Goal: Navigation & Orientation: Find specific page/section

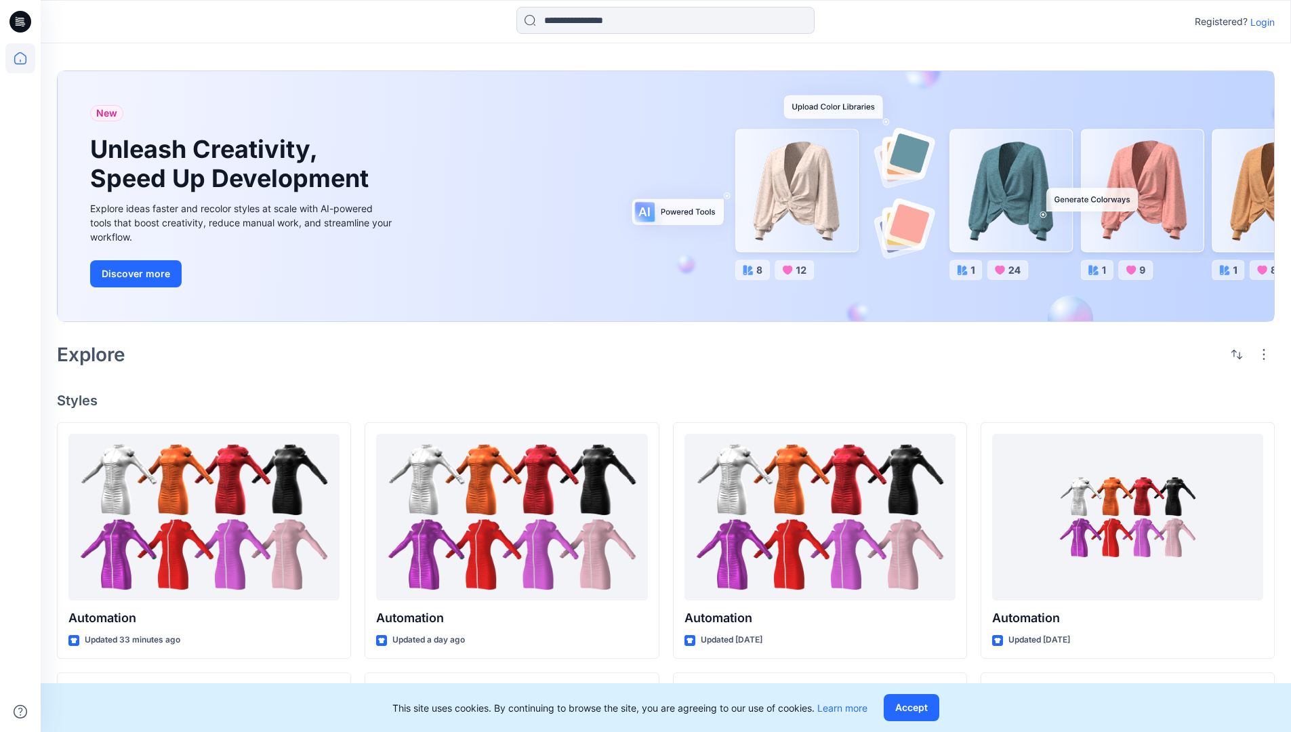
click at [1260, 22] on p "Login" at bounding box center [1263, 22] width 24 height 14
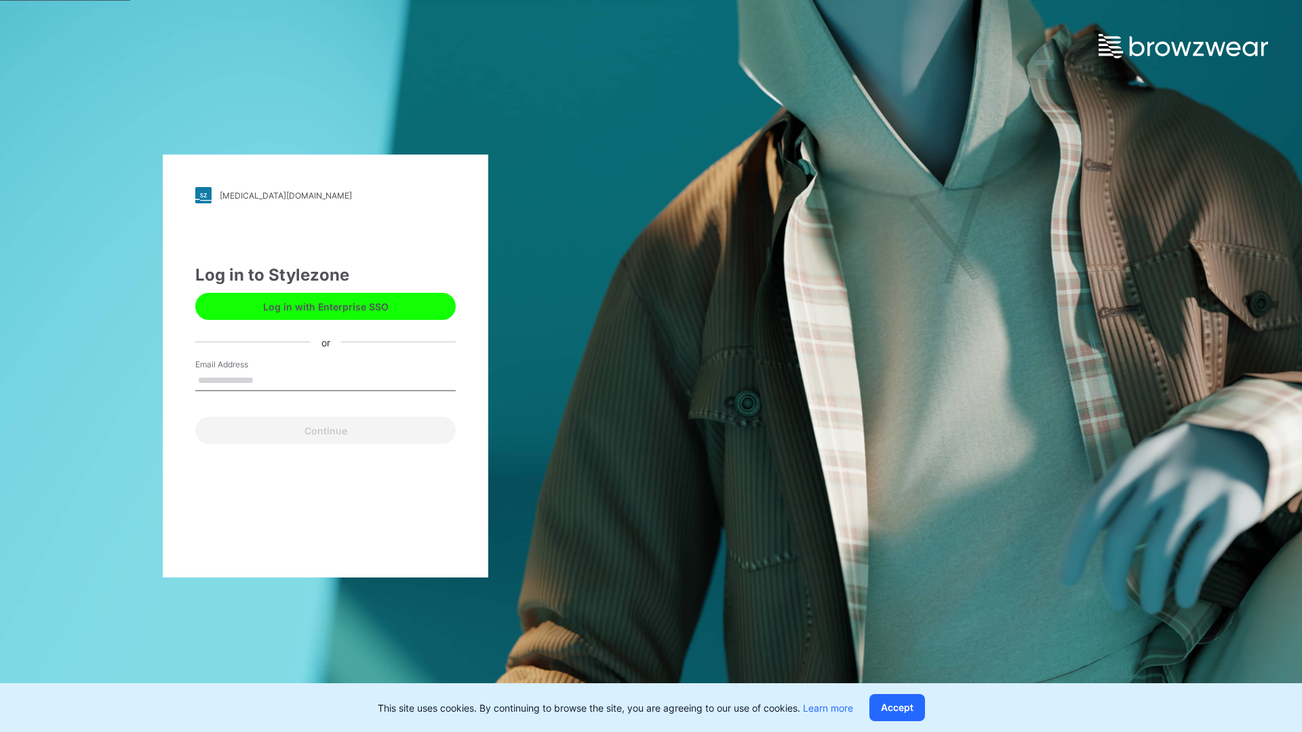
click at [268, 380] on input "Email Address" at bounding box center [325, 381] width 260 height 20
type input "**********"
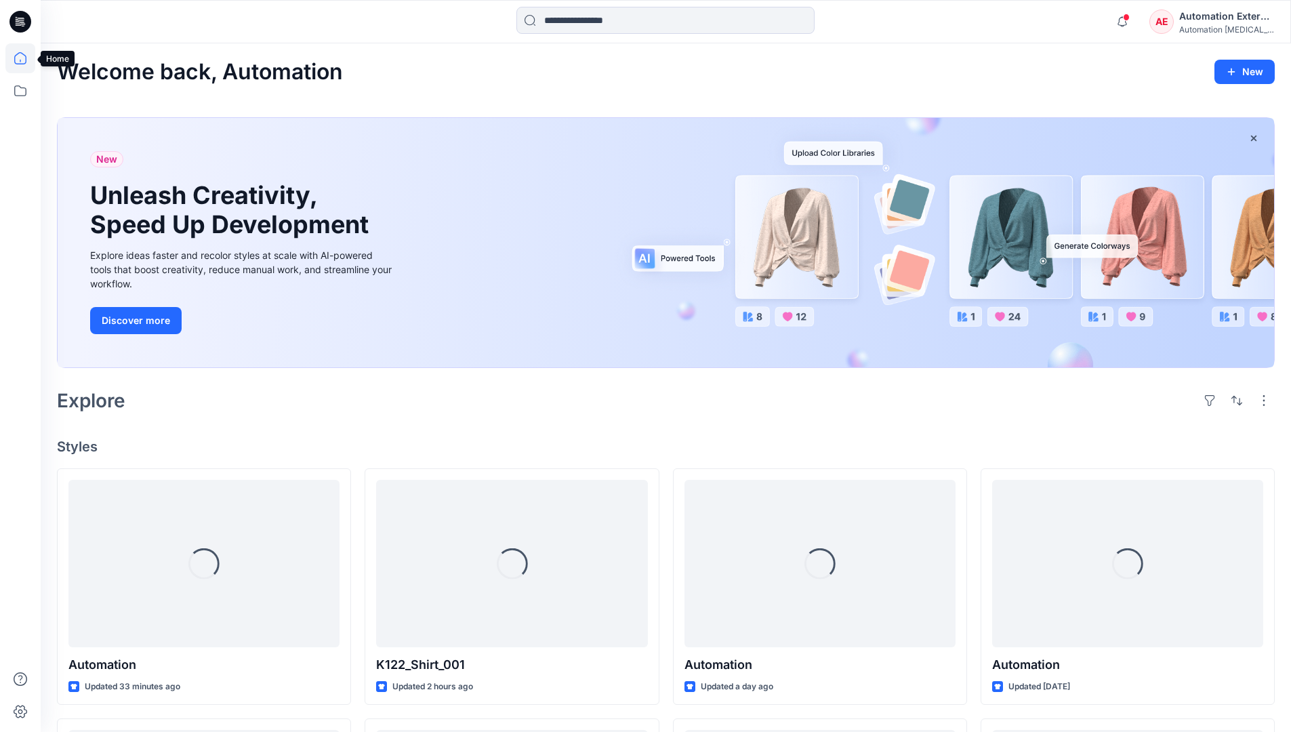
click at [26, 58] on icon at bounding box center [20, 58] width 12 height 12
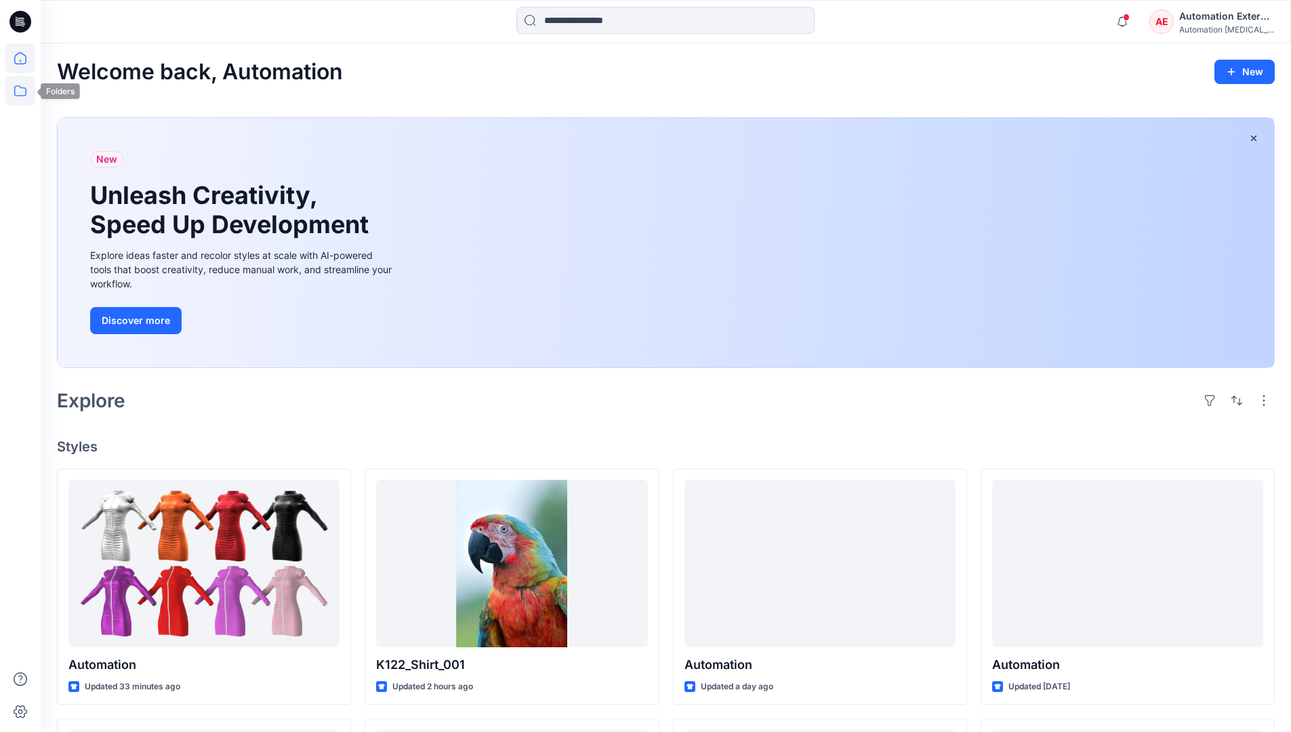
click at [24, 92] on icon at bounding box center [20, 91] width 30 height 30
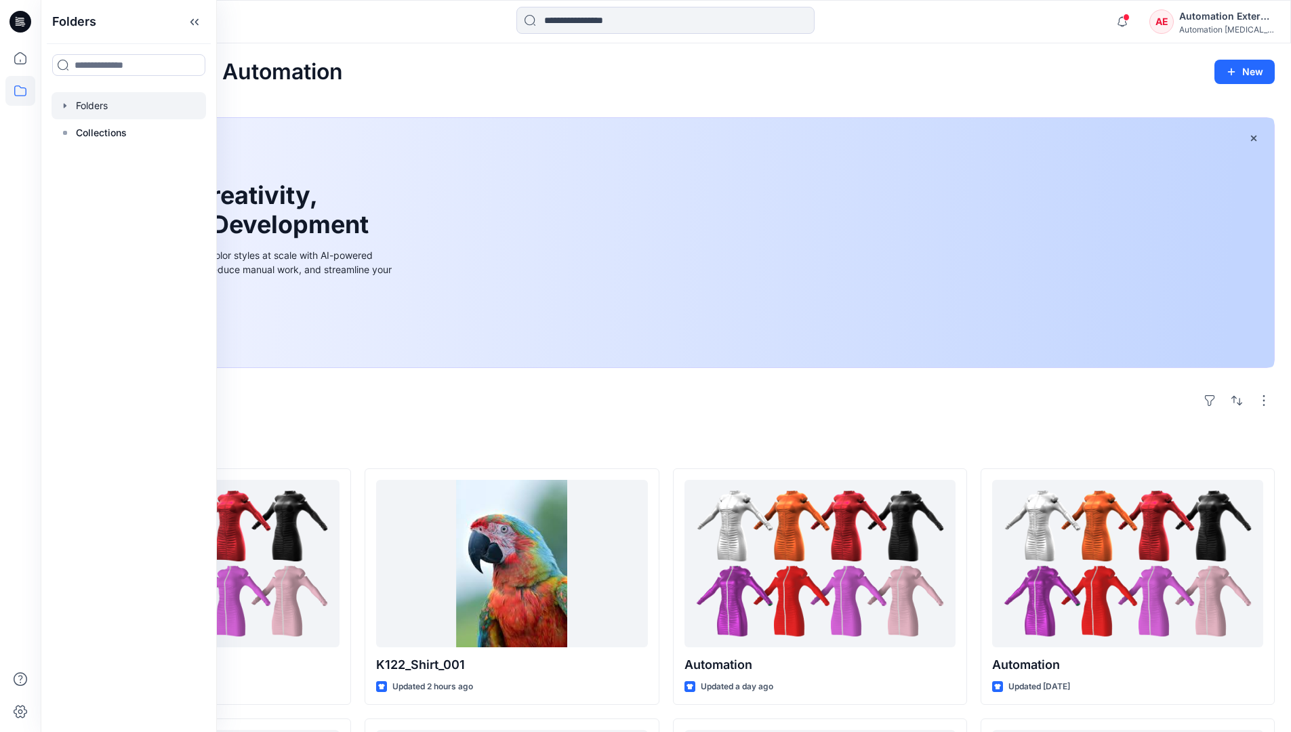
click at [123, 106] on div at bounding box center [129, 105] width 155 height 27
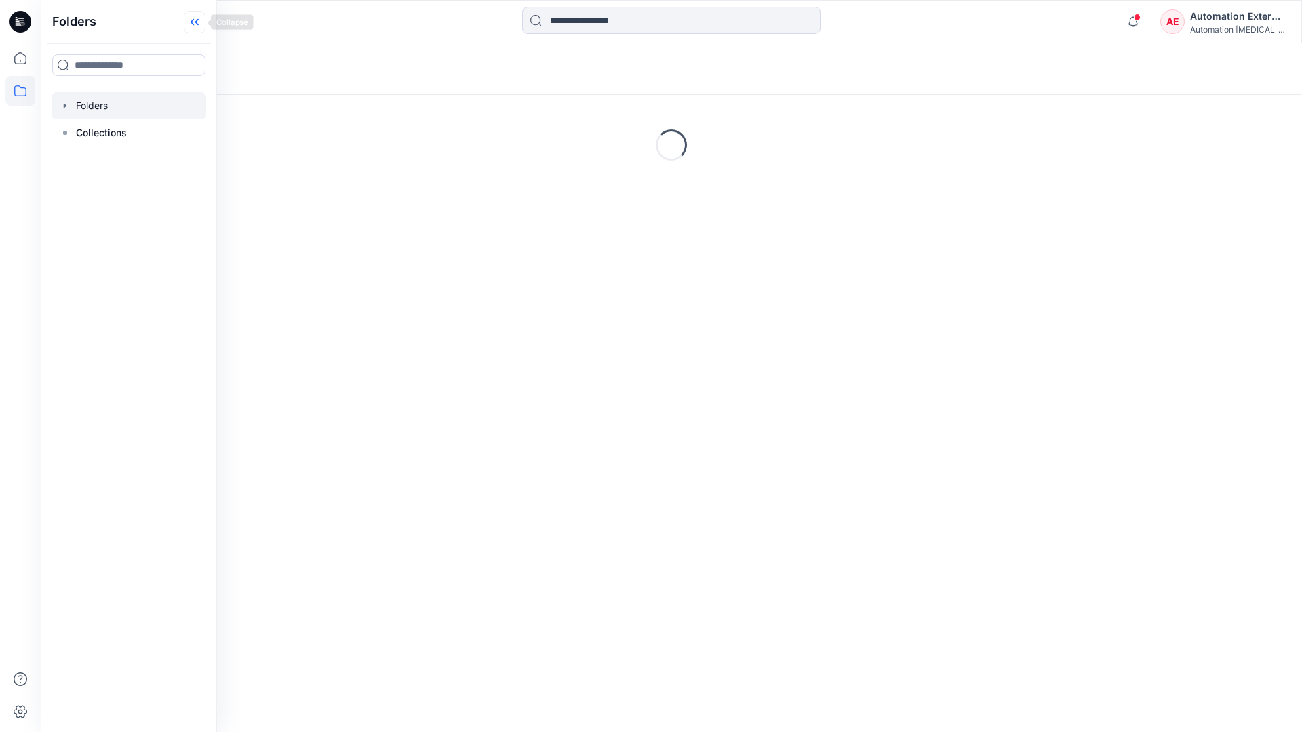
click at [195, 26] on icon at bounding box center [195, 22] width 22 height 22
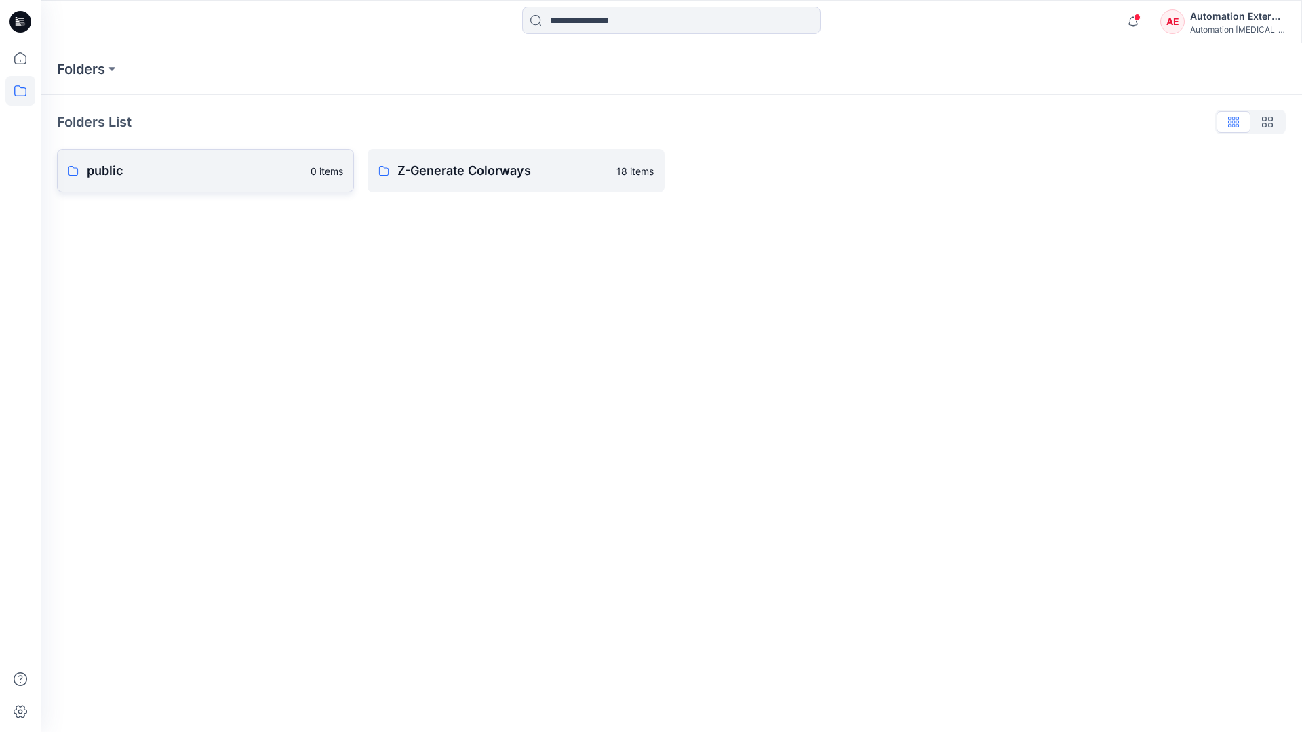
click at [149, 171] on p "public" at bounding box center [195, 170] width 216 height 19
